Goal: Communication & Community: Answer question/provide support

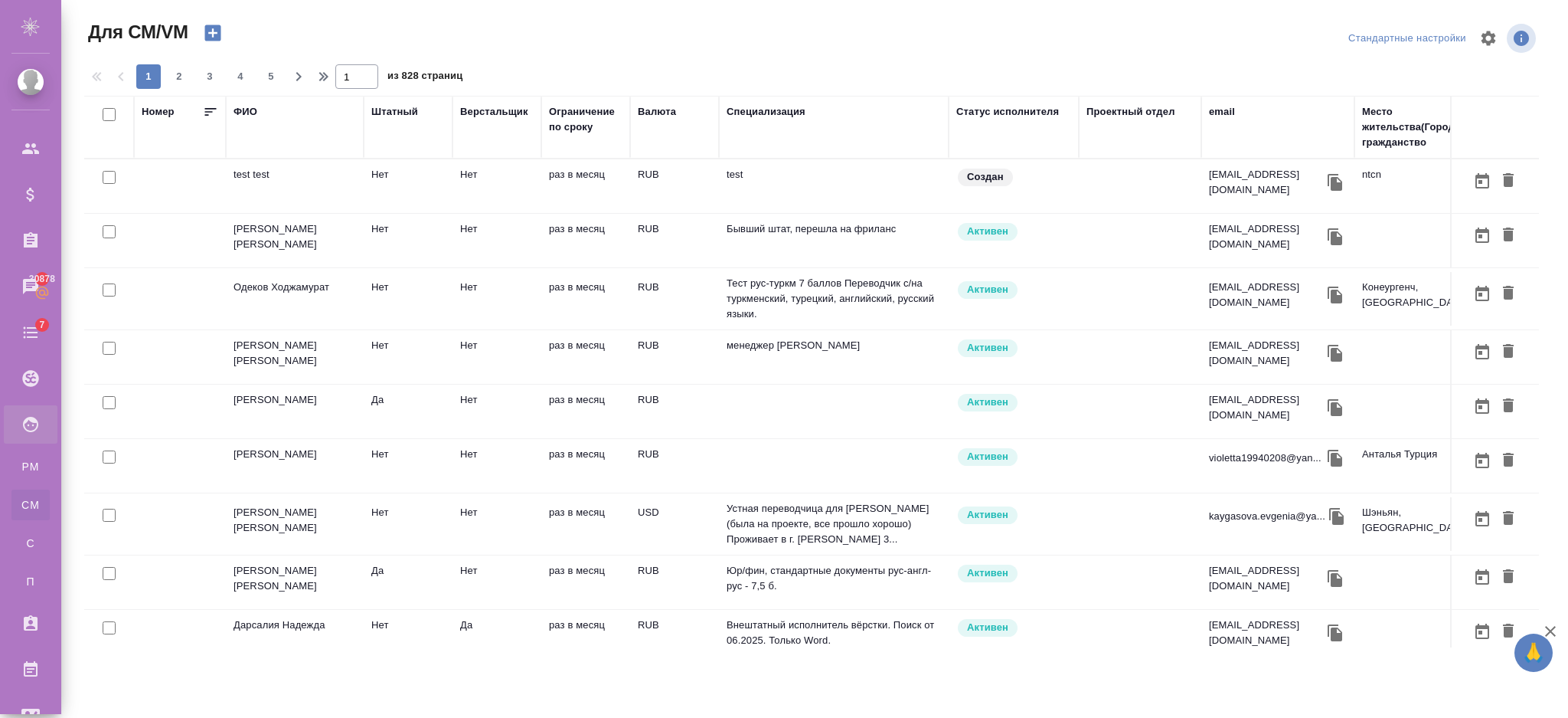
click at [268, 178] on td "test test" at bounding box center [295, 185] width 138 height 54
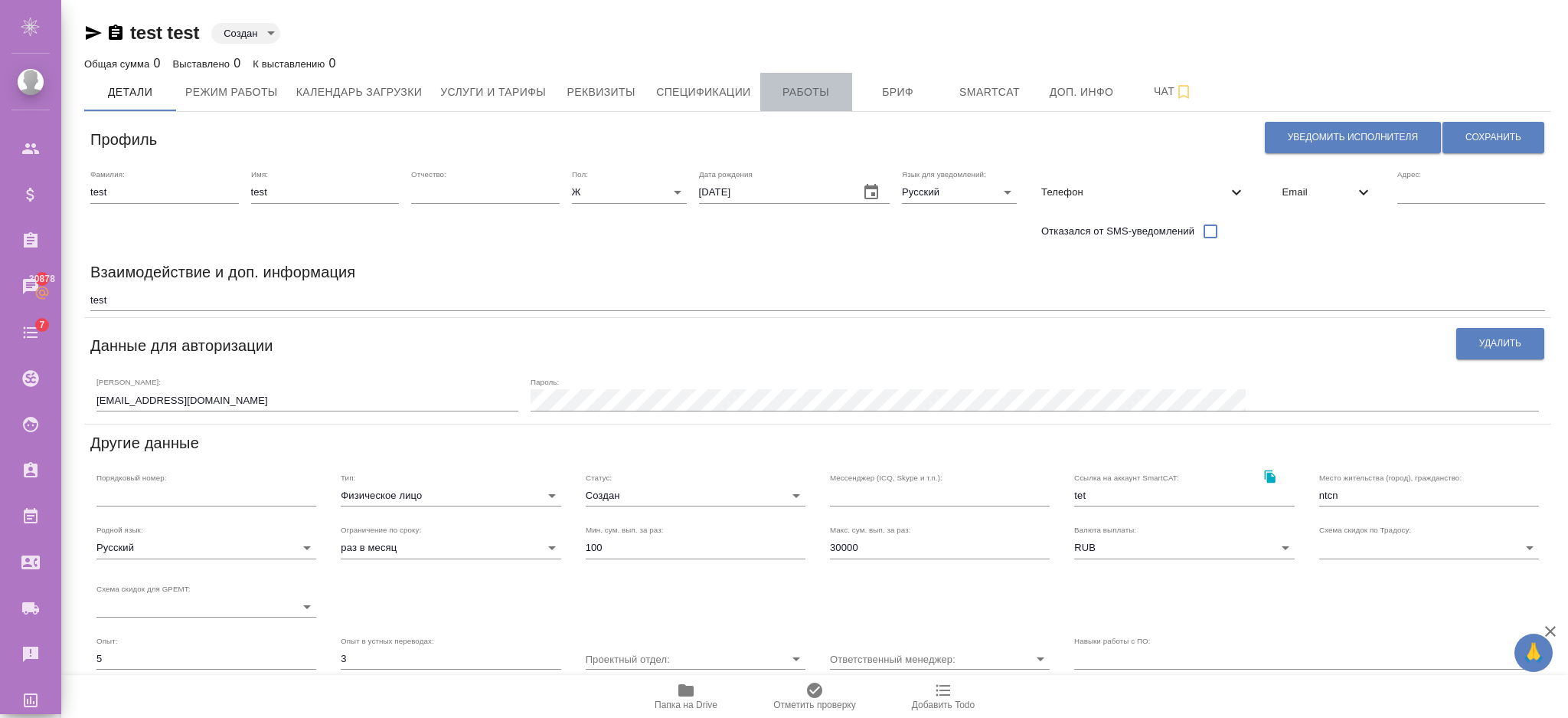
click at [785, 84] on span "Работы" at bounding box center [807, 92] width 74 height 19
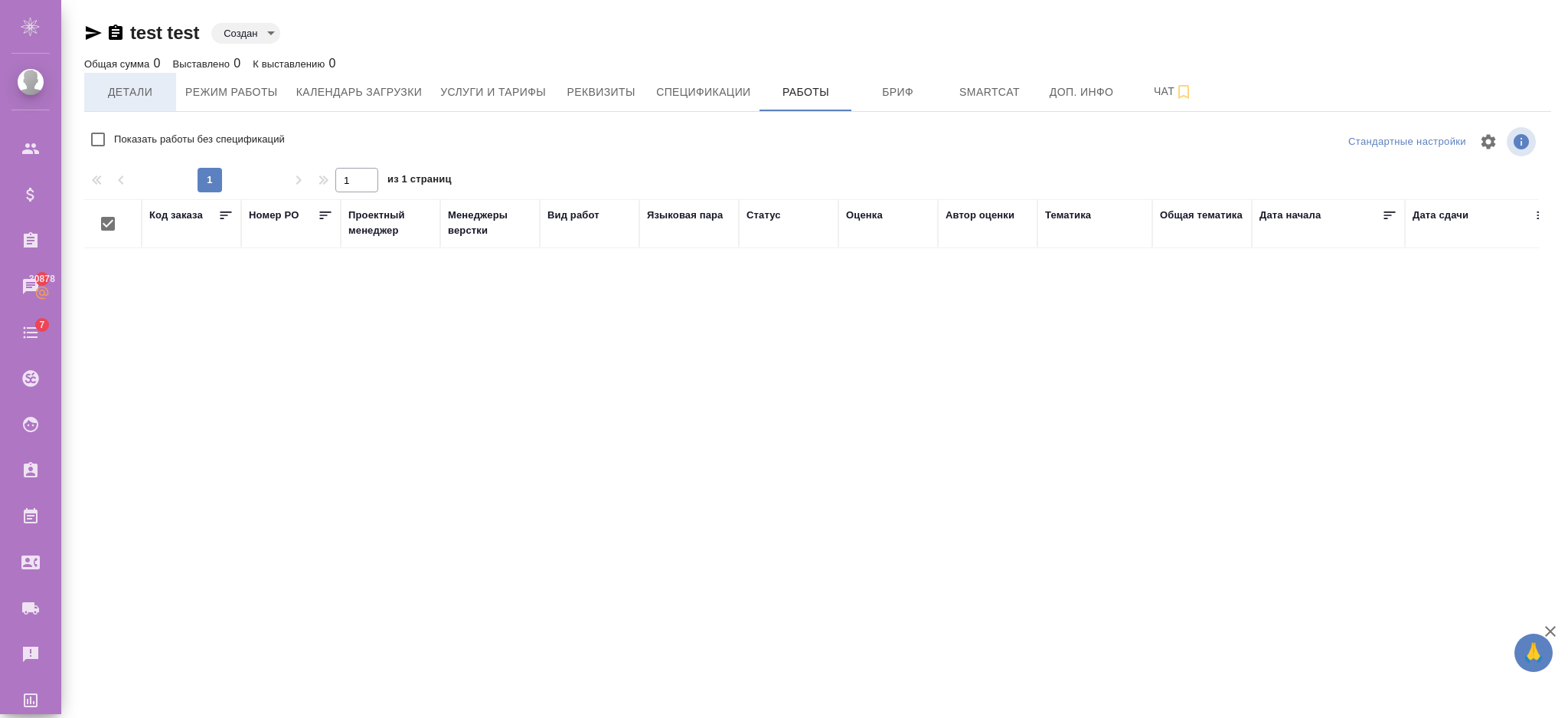
click at [121, 81] on button "Детали" at bounding box center [130, 92] width 92 height 38
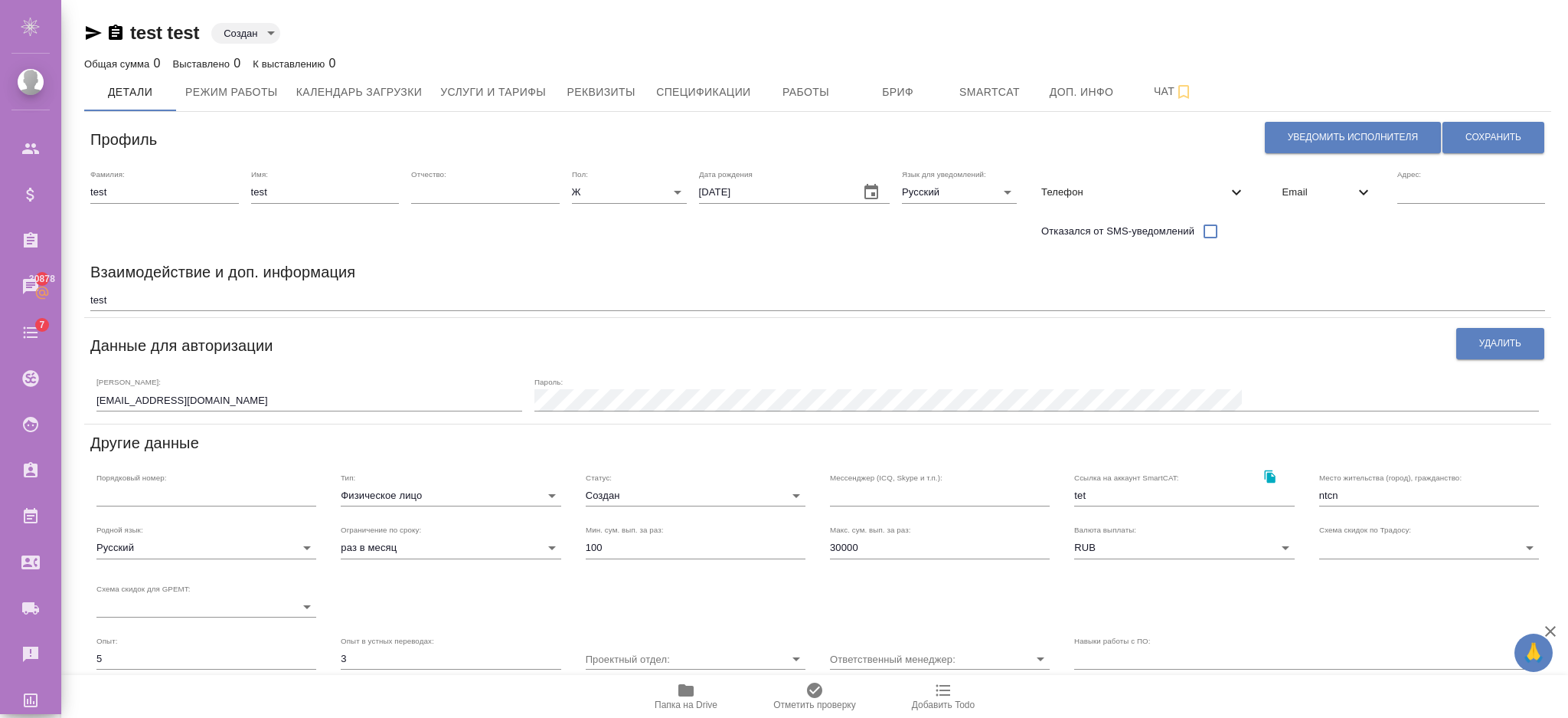
click at [1354, 195] on icon at bounding box center [1363, 191] width 18 height 18
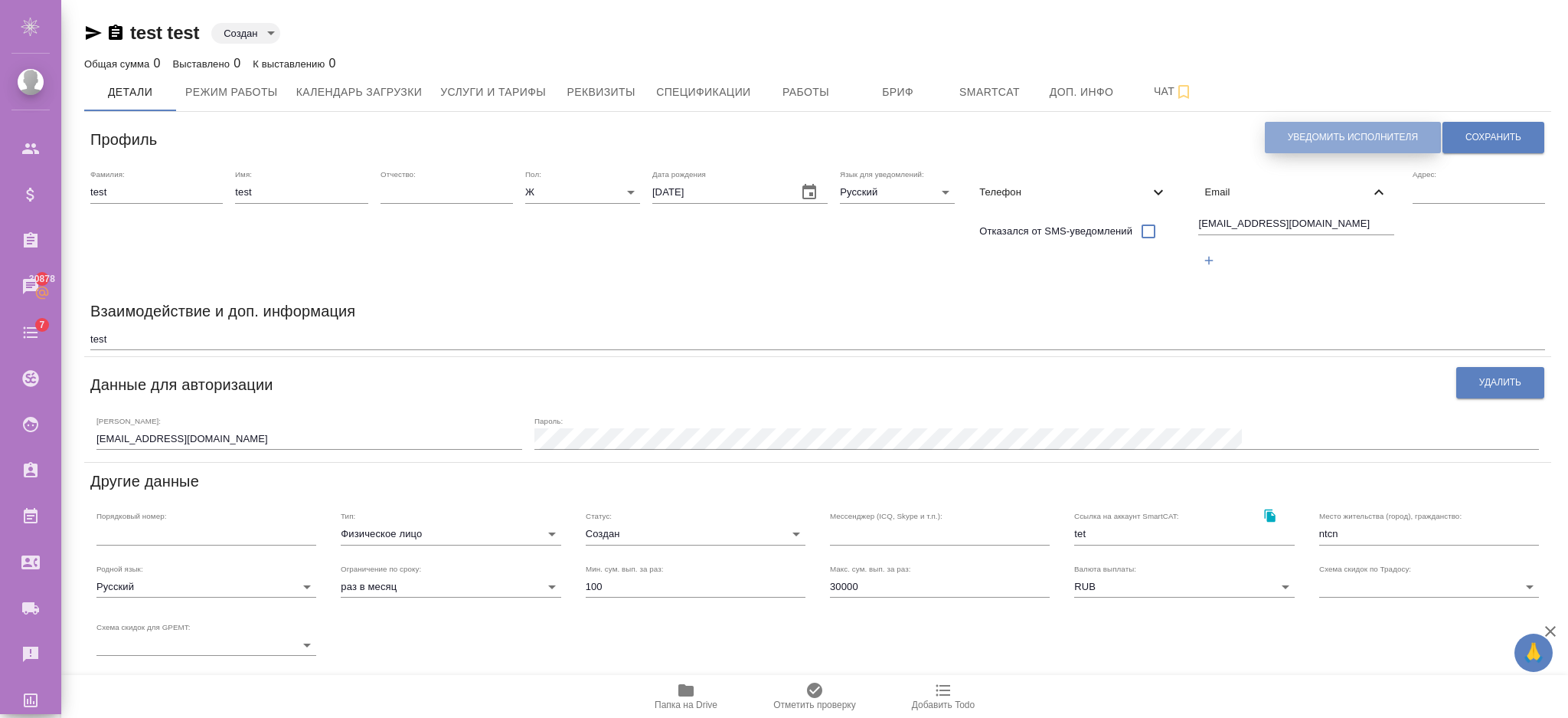
click at [1297, 143] on span "Уведомить исполнителя" at bounding box center [1353, 137] width 131 height 13
type textarea "Добрый день, test! Ознакомиться с подробной информацией по выполненным работам …"
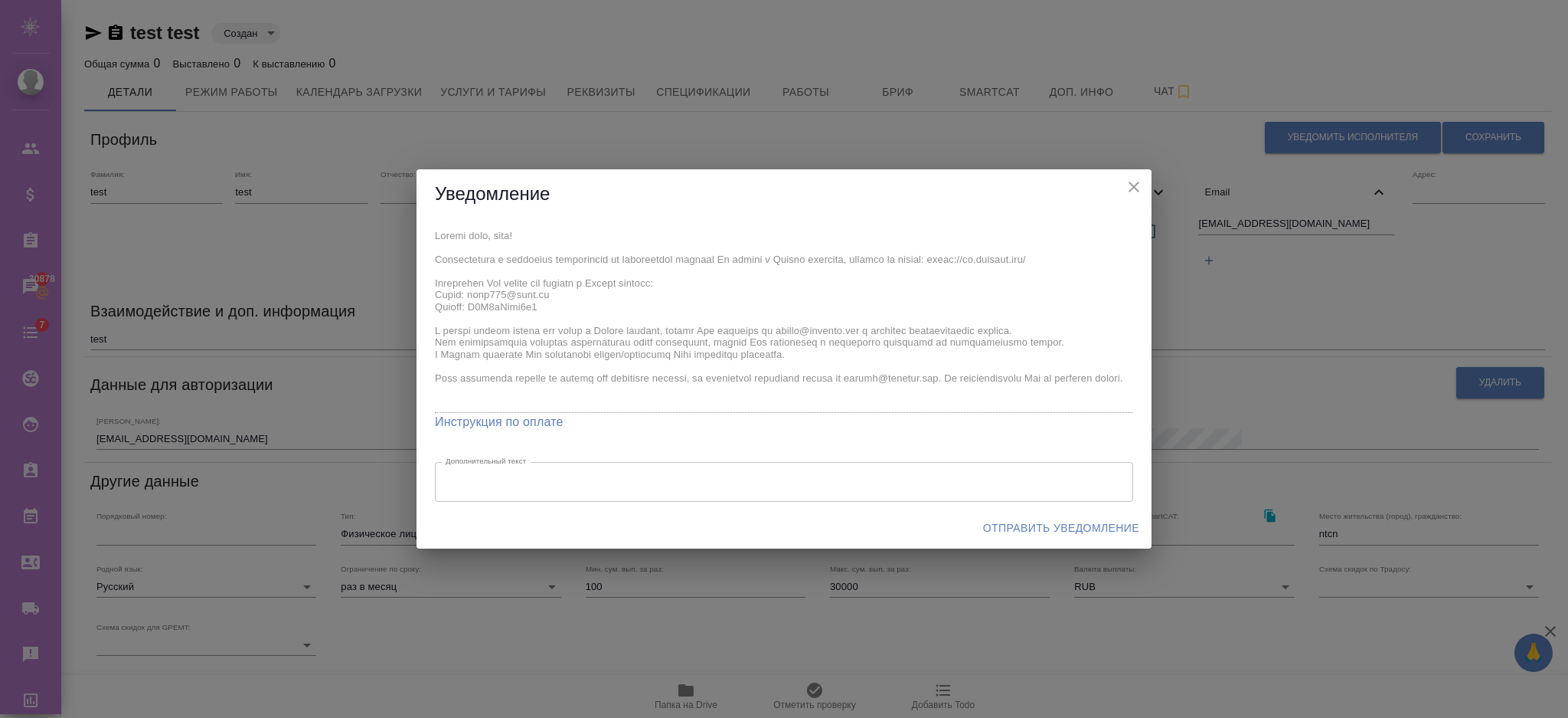
click at [1000, 521] on span "Отправить уведомление" at bounding box center [1061, 528] width 156 height 19
